Goal: Task Accomplishment & Management: Manage account settings

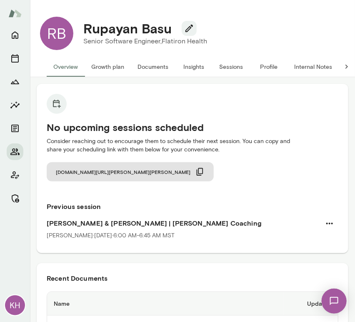
scroll to position [13, 0]
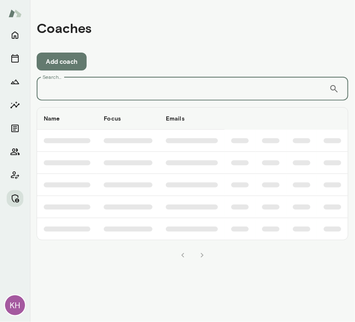
click at [155, 94] on input "Search..." at bounding box center [183, 88] width 293 height 23
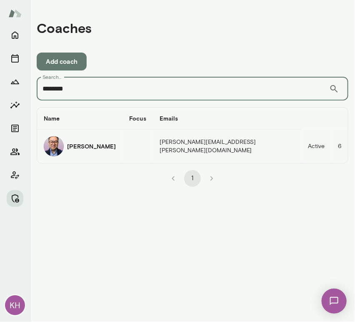
type input "********"
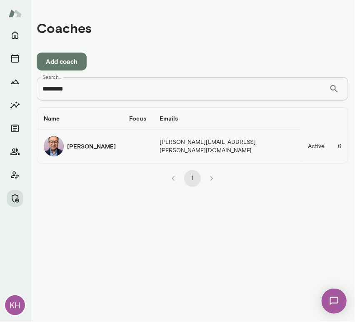
click at [67, 150] on h6 "Valentin Wu" at bounding box center [91, 146] width 49 height 8
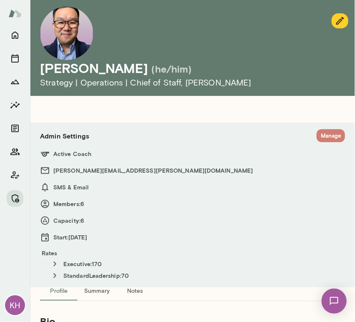
click at [325, 136] on button "Manage" at bounding box center [331, 135] width 28 height 13
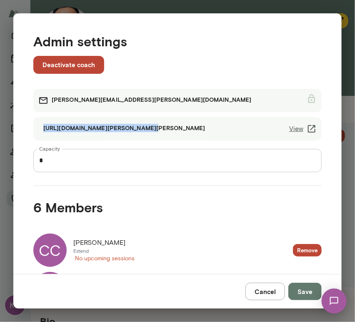
drag, startPoint x: 140, startPoint y: 132, endPoint x: 132, endPoint y: 126, distance: 9.8
click at [132, 126] on div "https://cal.mento.co/valentin-wu View" at bounding box center [177, 128] width 289 height 23
copy div "https://cal.mento.co/valentin-wu"
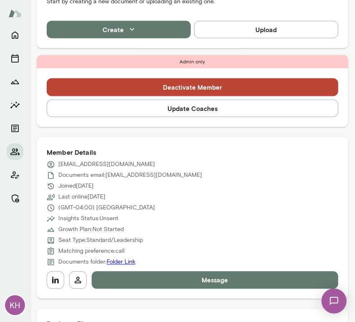
scroll to position [239, 0]
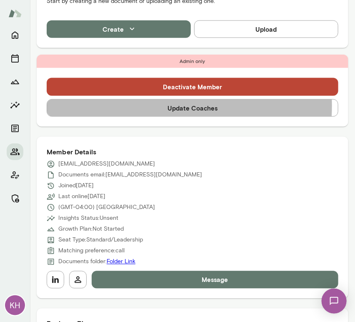
click at [144, 106] on button "Update Coaches" at bounding box center [193, 108] width 292 height 18
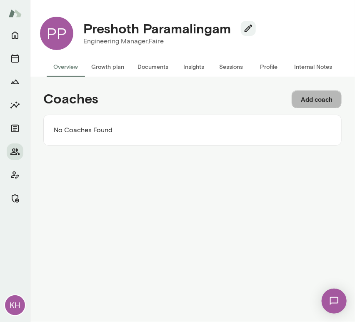
click at [306, 94] on button "Add coach" at bounding box center [317, 100] width 50 height 18
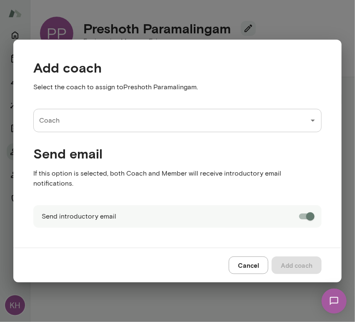
click at [96, 126] on input "Coach" at bounding box center [171, 121] width 269 height 16
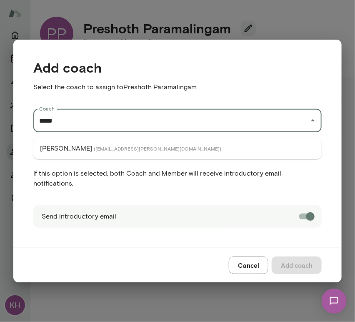
click at [76, 145] on li "Nancy Alsip ( nancyalsip@mento.co )" at bounding box center [177, 148] width 289 height 15
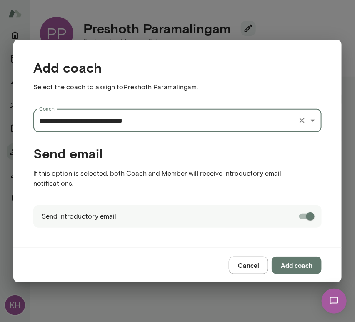
type input "**********"
click at [308, 260] on button "Add coach" at bounding box center [297, 266] width 50 height 18
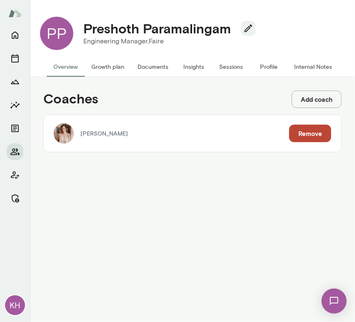
click at [323, 101] on button "Add coach" at bounding box center [317, 100] width 50 height 18
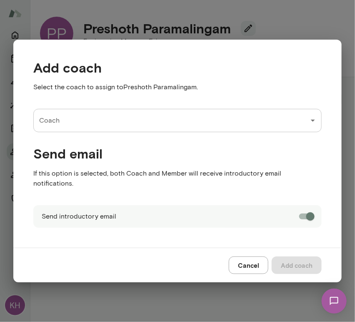
click at [152, 123] on input "Coach" at bounding box center [171, 121] width 269 height 16
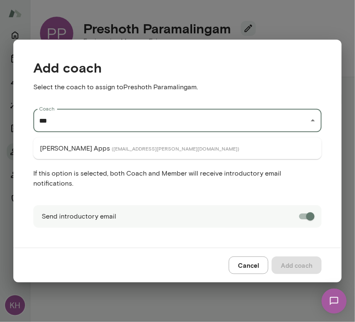
click at [122, 147] on span "( geoffapps@mento.co )" at bounding box center [176, 148] width 128 height 7
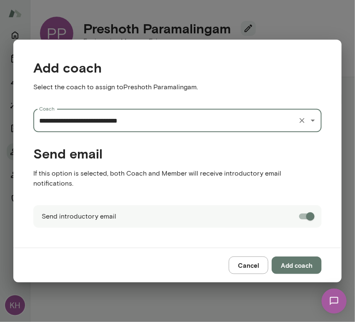
type input "**********"
click at [296, 260] on button "Add coach" at bounding box center [297, 266] width 50 height 18
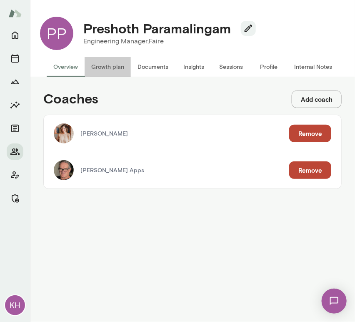
click at [106, 65] on button "Growth plan" at bounding box center [108, 67] width 46 height 20
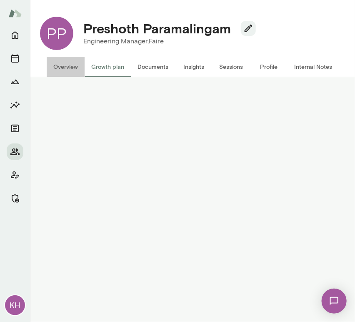
click at [63, 65] on button "Overview" at bounding box center [66, 67] width 38 height 20
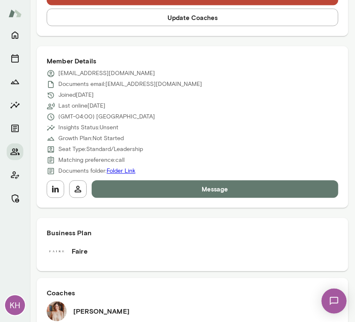
scroll to position [376, 0]
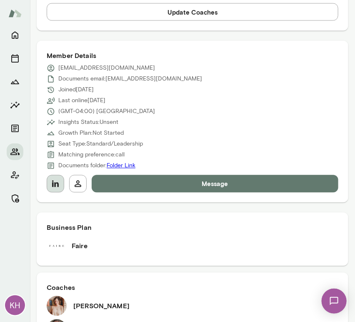
click at [57, 179] on icon "button" at bounding box center [55, 184] width 10 height 10
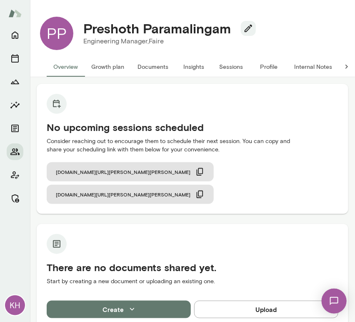
click at [232, 63] on button "Sessions" at bounding box center [232, 67] width 38 height 20
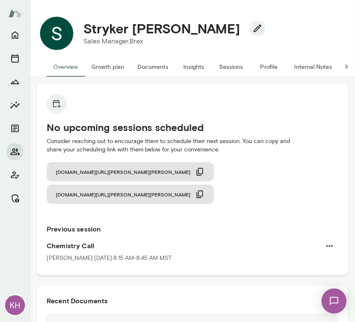
click at [226, 66] on button "Sessions" at bounding box center [232, 67] width 38 height 20
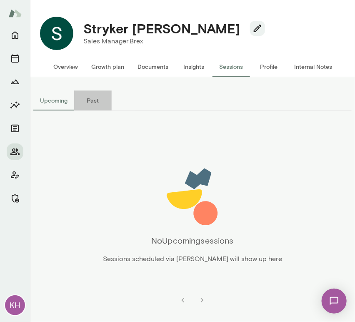
click at [87, 102] on button "Past" at bounding box center [93, 101] width 38 height 20
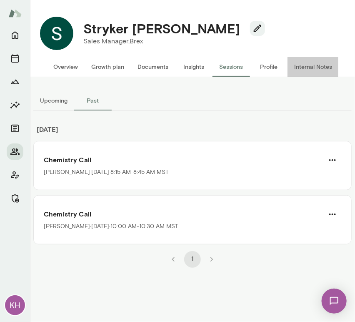
click at [304, 66] on button "Internal Notes" at bounding box center [313, 67] width 51 height 20
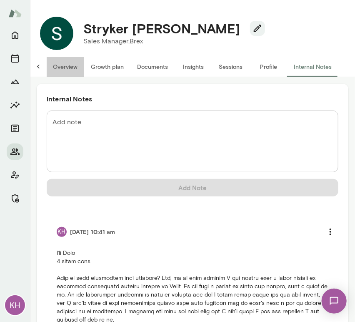
click at [61, 71] on button "Overview" at bounding box center [65, 67] width 38 height 20
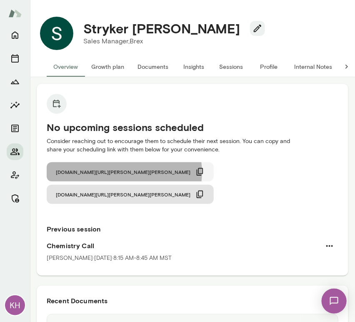
click at [196, 172] on icon "button" at bounding box center [200, 171] width 9 height 9
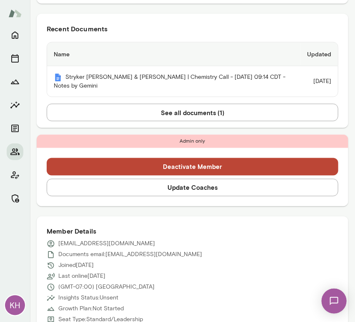
scroll to position [274, 0]
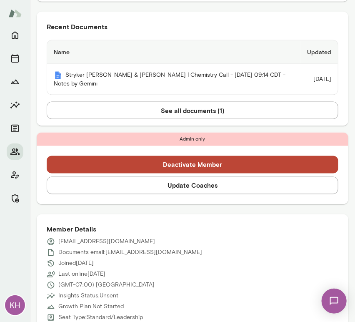
click at [173, 177] on button "Update Coaches" at bounding box center [193, 186] width 292 height 18
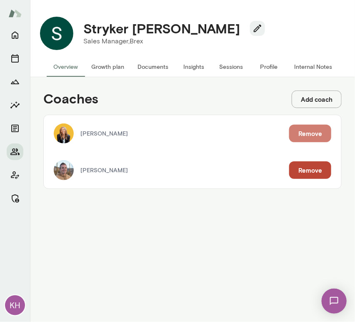
click at [305, 132] on button "Remove" at bounding box center [311, 134] width 42 height 18
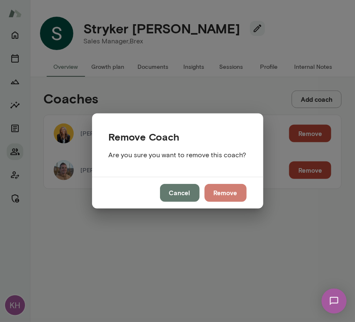
click at [218, 197] on button "Remove" at bounding box center [226, 193] width 42 height 18
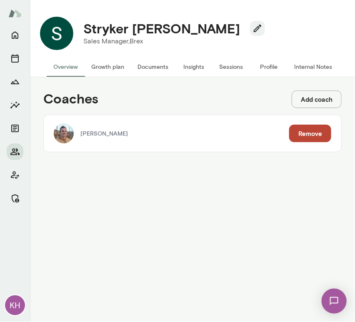
click at [232, 69] on button "Sessions" at bounding box center [232, 67] width 38 height 20
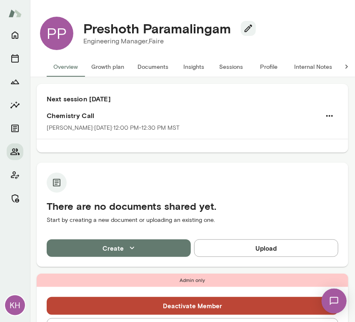
click at [321, 66] on button "Internal Notes" at bounding box center [313, 67] width 51 height 20
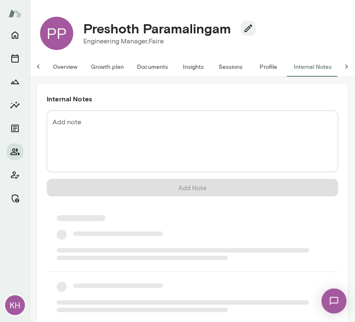
scroll to position [0, 7]
click at [90, 133] on textarea "Add note" at bounding box center [193, 142] width 280 height 48
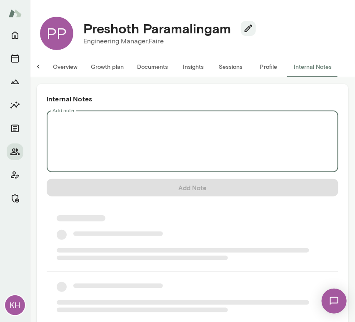
scroll to position [0, 0]
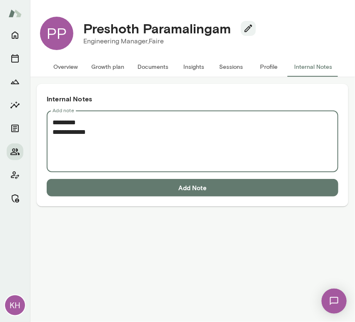
paste textarea "**********"
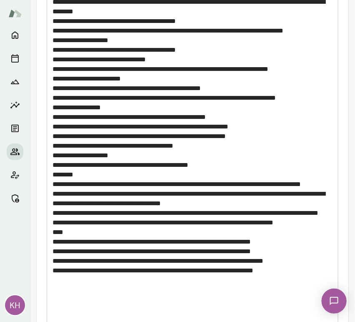
scroll to position [572, 0]
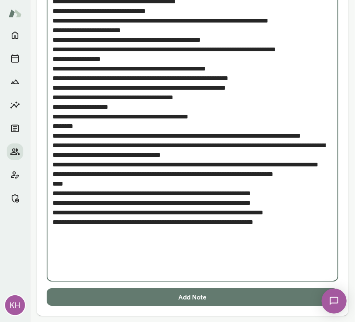
drag, startPoint x: 71, startPoint y: 232, endPoint x: 47, endPoint y: 233, distance: 24.2
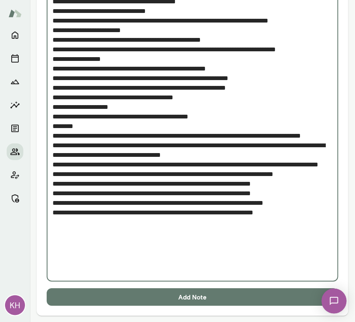
scroll to position [562, 0]
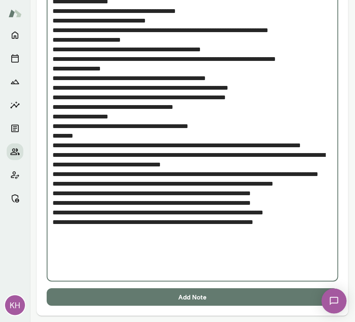
type textarea "**********"
click at [132, 298] on button "Add Note" at bounding box center [193, 297] width 292 height 18
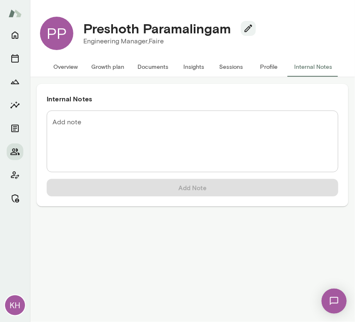
scroll to position [0, 0]
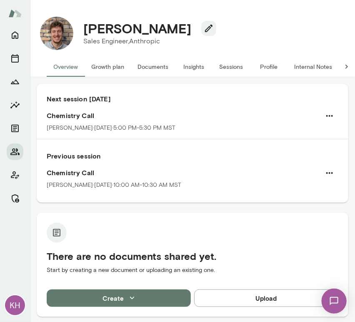
click at [234, 68] on button "Sessions" at bounding box center [232, 67] width 38 height 20
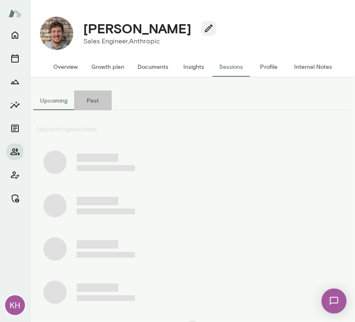
click at [96, 99] on button "Past" at bounding box center [93, 101] width 38 height 20
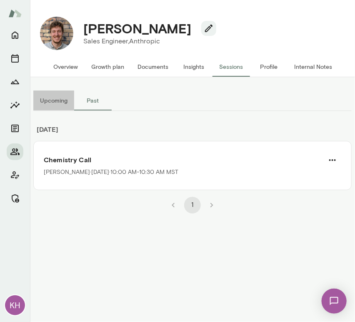
click at [63, 102] on button "Upcoming" at bounding box center [53, 101] width 41 height 20
